Goal: Task Accomplishment & Management: Use online tool/utility

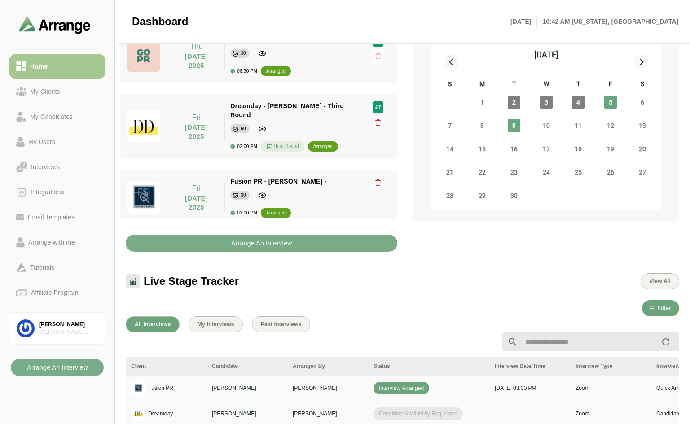
scroll to position [135, 0]
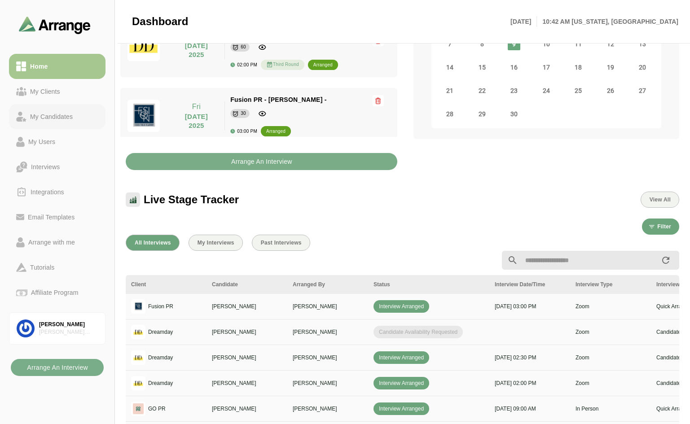
click at [63, 117] on div "My Candidates" at bounding box center [51, 116] width 50 height 11
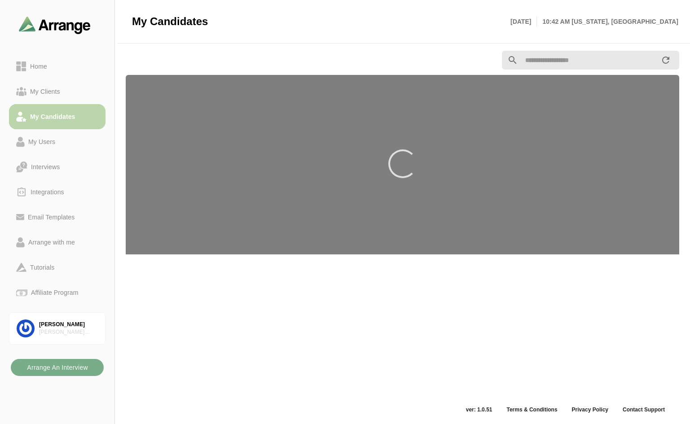
scroll to position [3, 0]
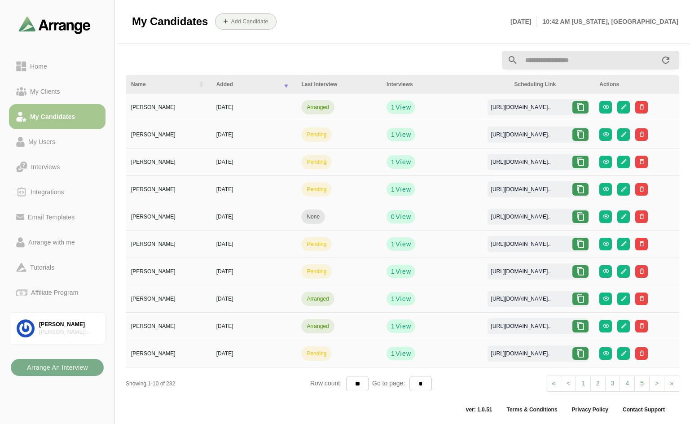
click at [565, 63] on input "text" at bounding box center [589, 60] width 142 height 19
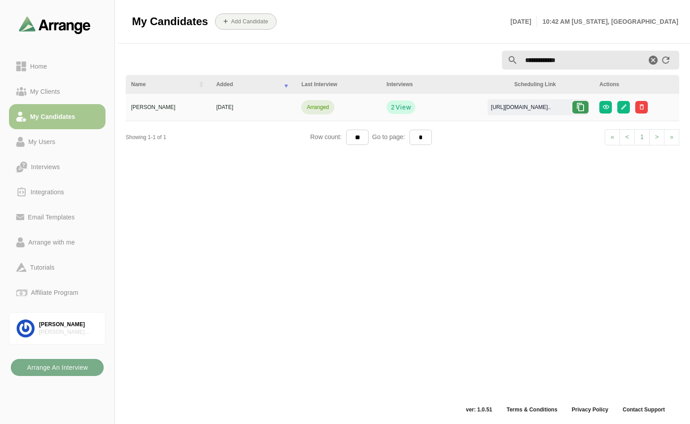
type input "**********"
click at [581, 110] on icon at bounding box center [580, 107] width 9 height 9
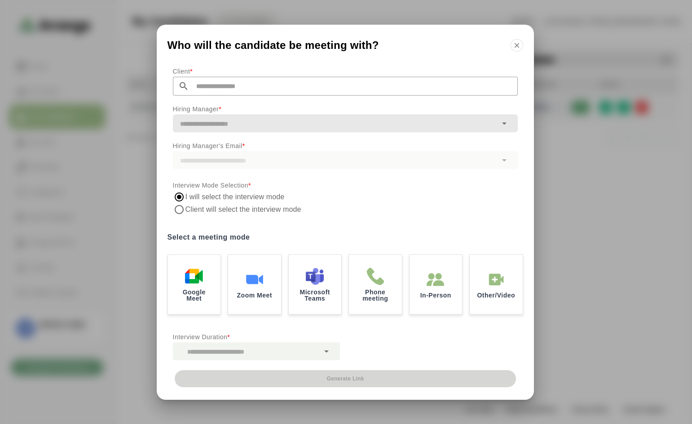
click at [290, 92] on input "text" at bounding box center [353, 86] width 329 height 19
click at [193, 106] on span "Dreamday" at bounding box center [192, 109] width 31 height 9
type input "********"
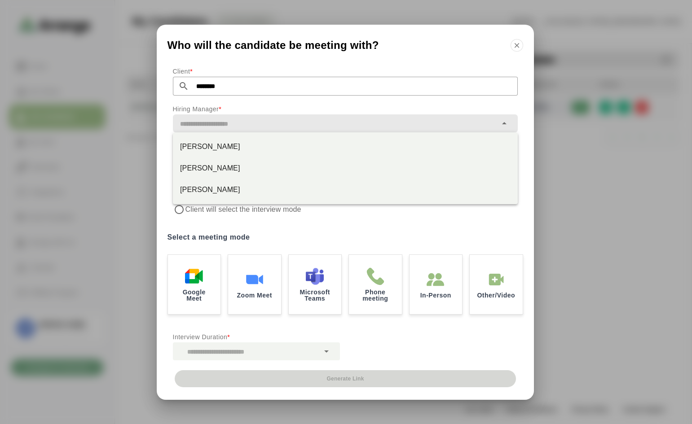
click at [204, 114] on div at bounding box center [335, 123] width 324 height 18
click at [203, 191] on div "[PERSON_NAME]" at bounding box center [345, 189] width 330 height 11
type input "**********"
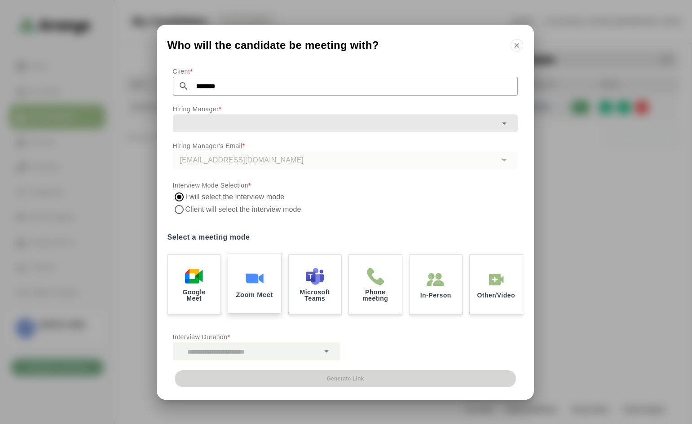
click at [255, 279] on img at bounding box center [254, 278] width 19 height 19
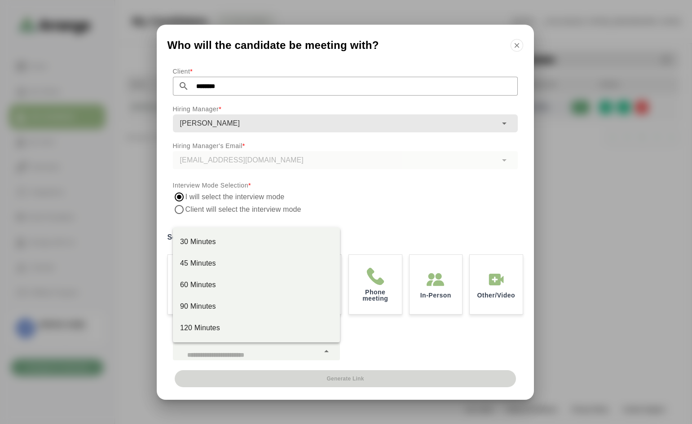
click at [324, 352] on icon at bounding box center [326, 351] width 11 height 11
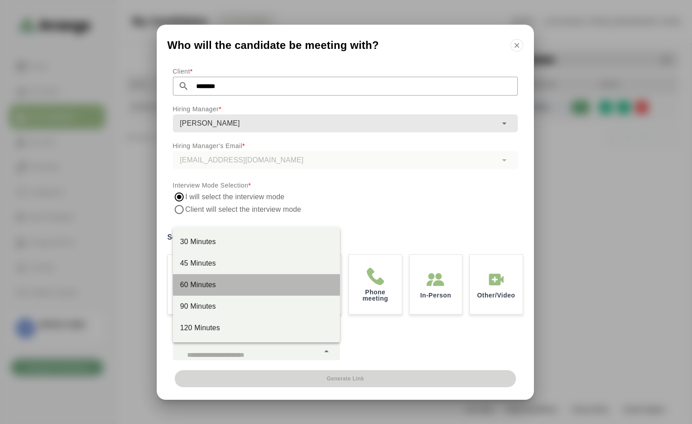
click at [233, 290] on div "60 Minutes" at bounding box center [256, 285] width 167 height 22
type input "****"
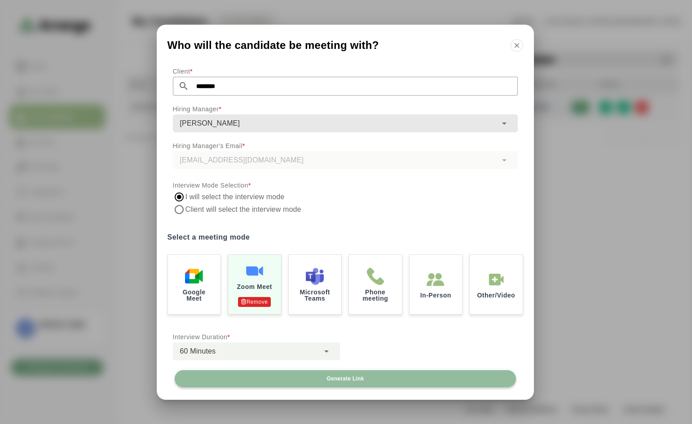
click at [334, 374] on button "Generate Link" at bounding box center [345, 378] width 341 height 17
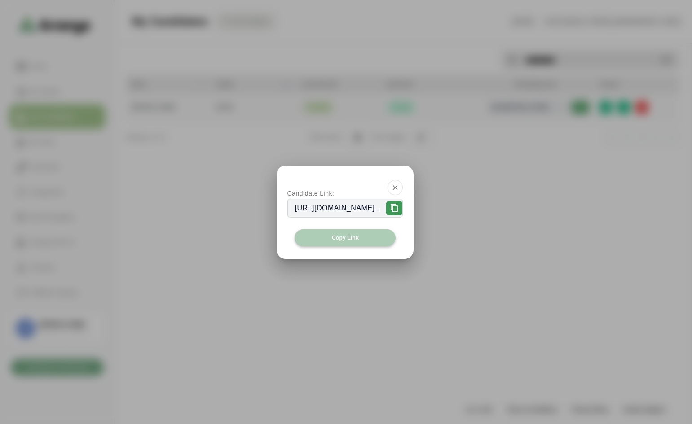
click at [352, 238] on span "Copy Link" at bounding box center [344, 237] width 27 height 7
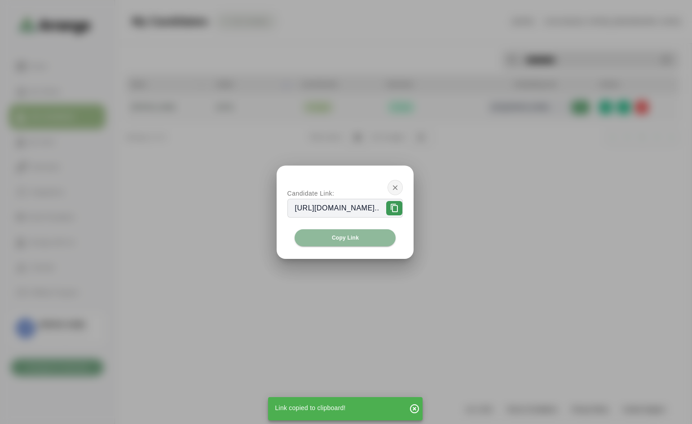
click at [399, 185] on icon "button" at bounding box center [395, 188] width 8 height 8
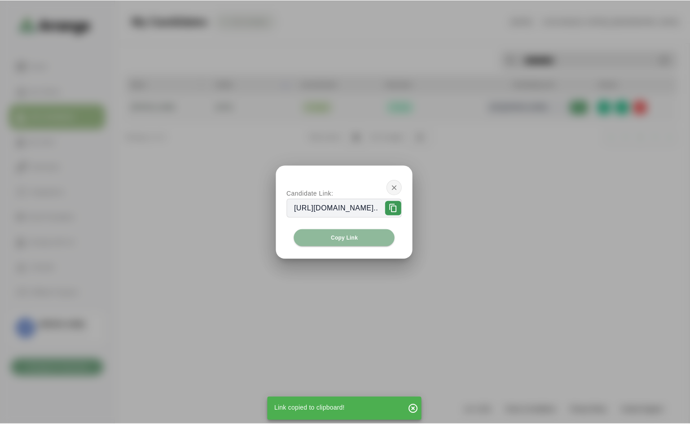
scroll to position [3, 0]
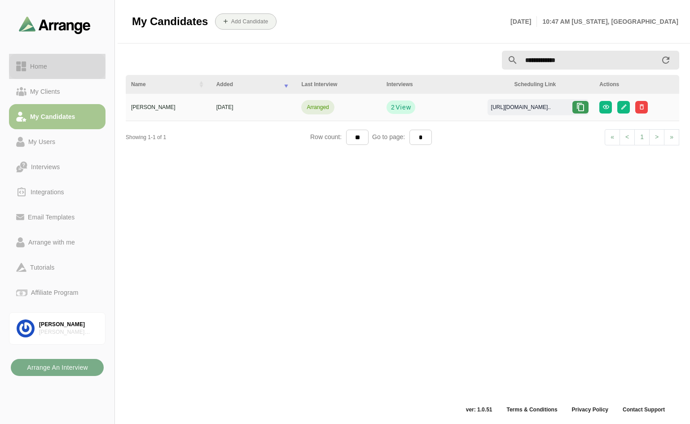
click at [43, 66] on div "Home" at bounding box center [38, 66] width 24 height 11
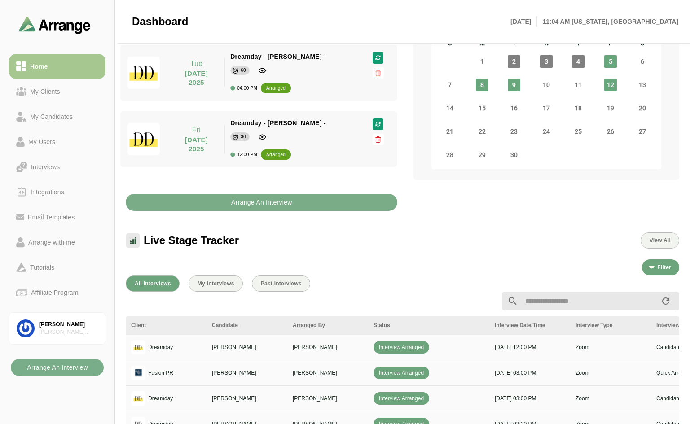
scroll to position [180, 0]
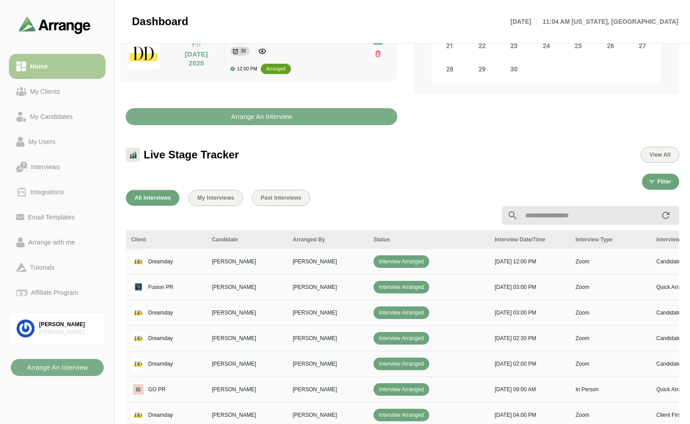
click at [46, 66] on div "Home" at bounding box center [38, 66] width 25 height 11
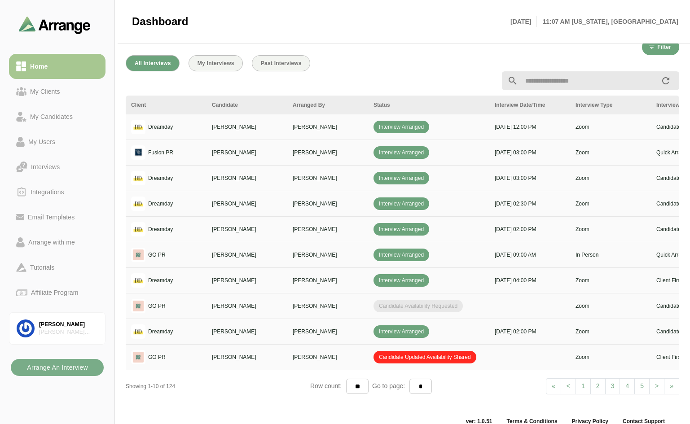
scroll to position [328, 0]
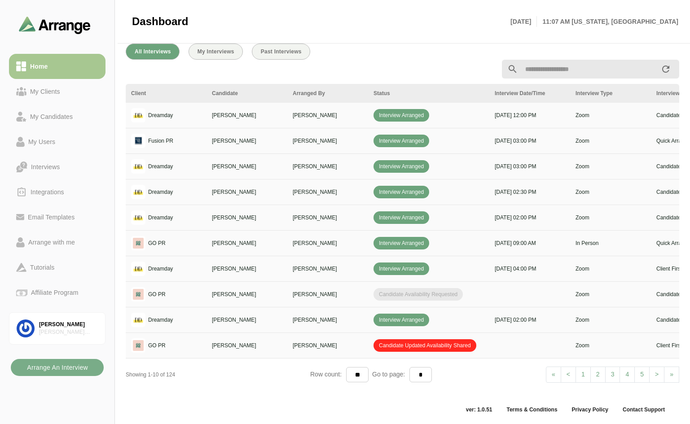
click at [656, 373] on span ">" at bounding box center [657, 374] width 4 height 7
